Goal: Find specific page/section: Find specific page/section

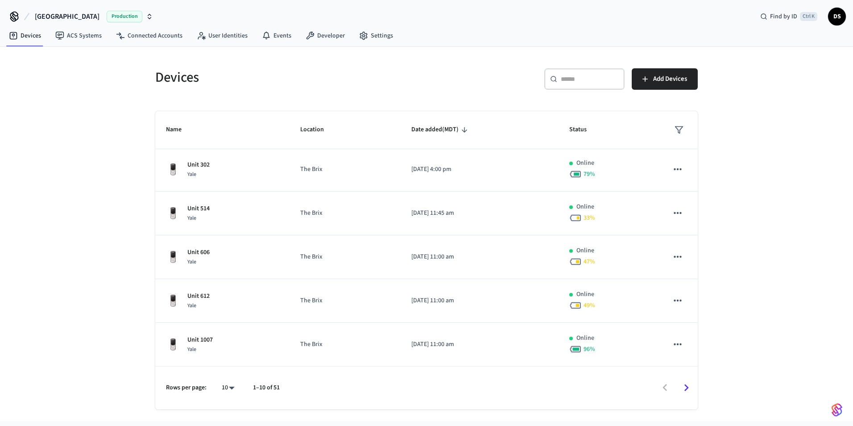
scroll to position [220, 0]
click at [692, 388] on icon "Go to next page" at bounding box center [687, 388] width 14 height 14
click at [686, 390] on icon "Go to next page" at bounding box center [687, 387] width 4 height 7
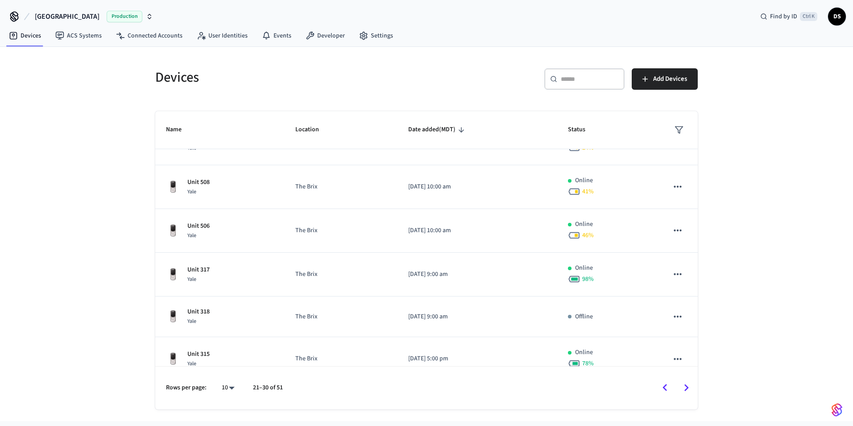
scroll to position [217, 0]
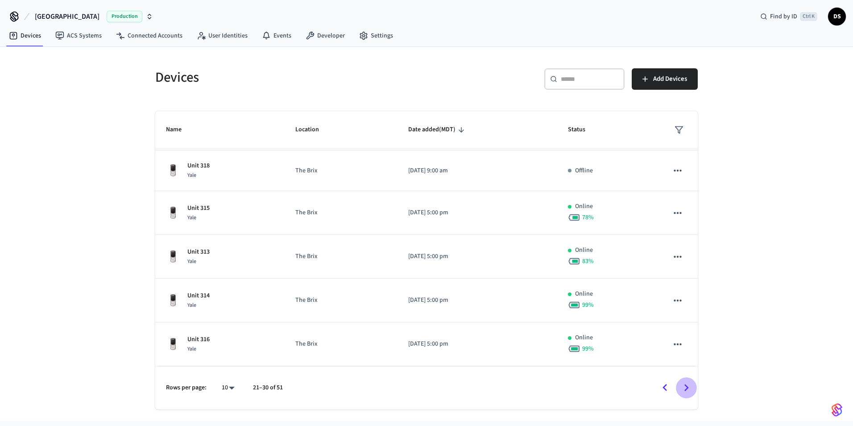
click at [689, 390] on icon "Go to next page" at bounding box center [687, 388] width 14 height 14
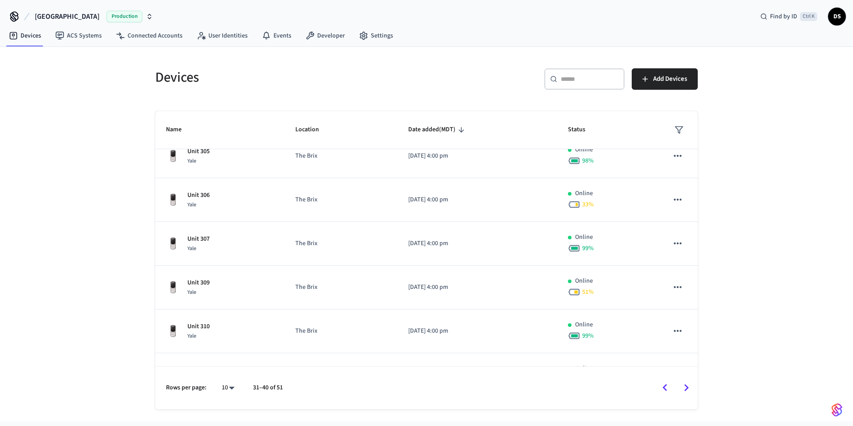
scroll to position [220, 0]
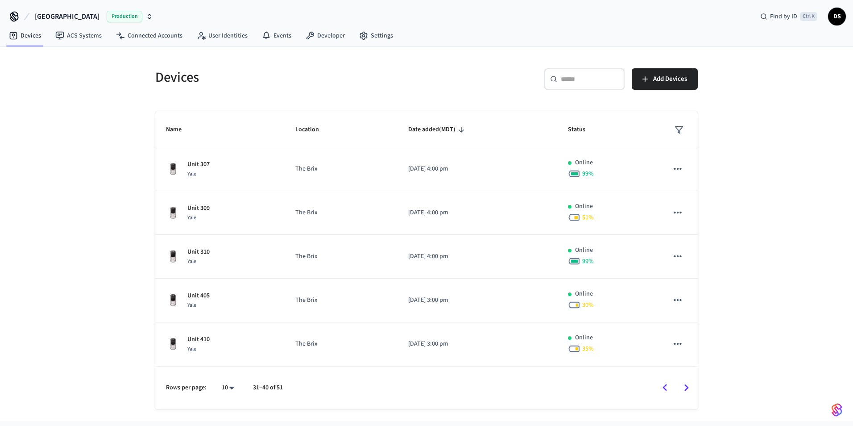
click at [690, 389] on icon "Go to next page" at bounding box center [687, 388] width 14 height 14
click at [692, 390] on icon "Go to next page" at bounding box center [687, 388] width 14 height 14
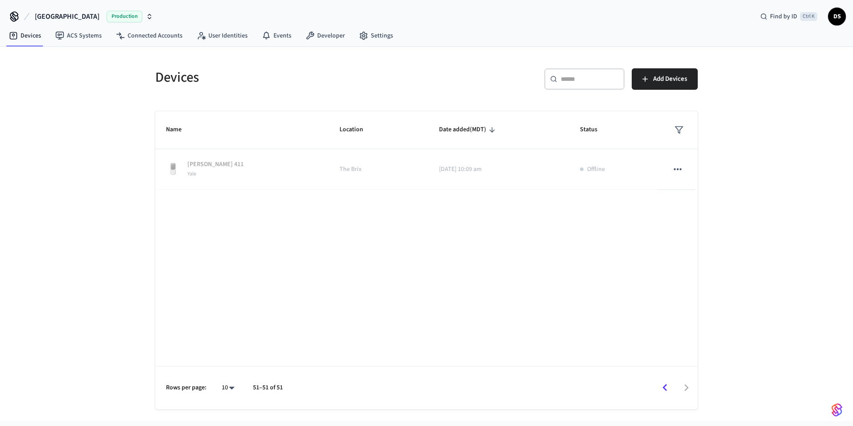
scroll to position [0, 0]
click at [662, 388] on icon "Go to previous page" at bounding box center [665, 388] width 14 height 14
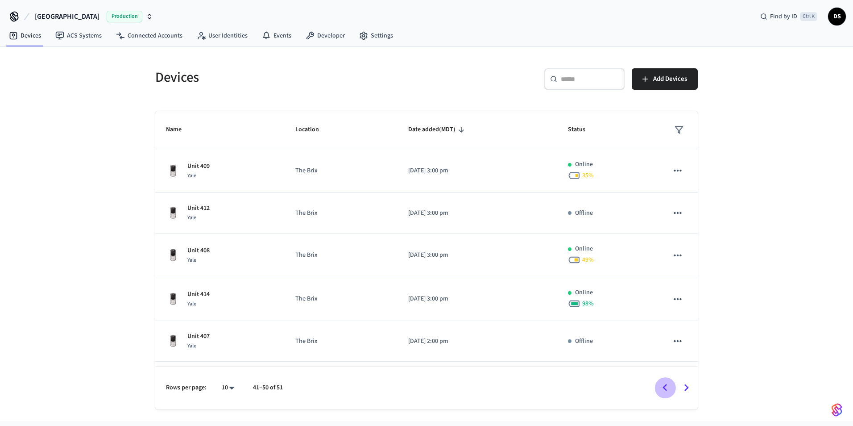
click at [662, 388] on icon "Go to previous page" at bounding box center [665, 388] width 14 height 14
